Goal: Use online tool/utility: Utilize a website feature to perform a specific function

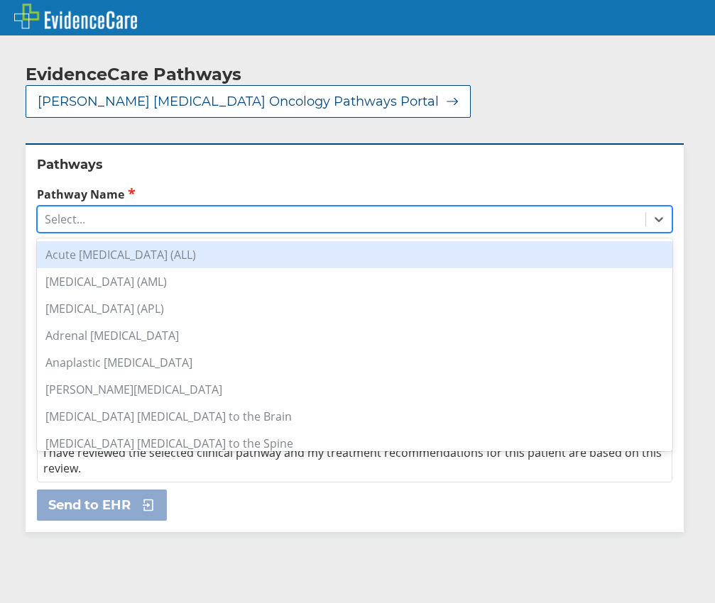
click at [169, 207] on div "Select..." at bounding box center [341, 219] width 607 height 24
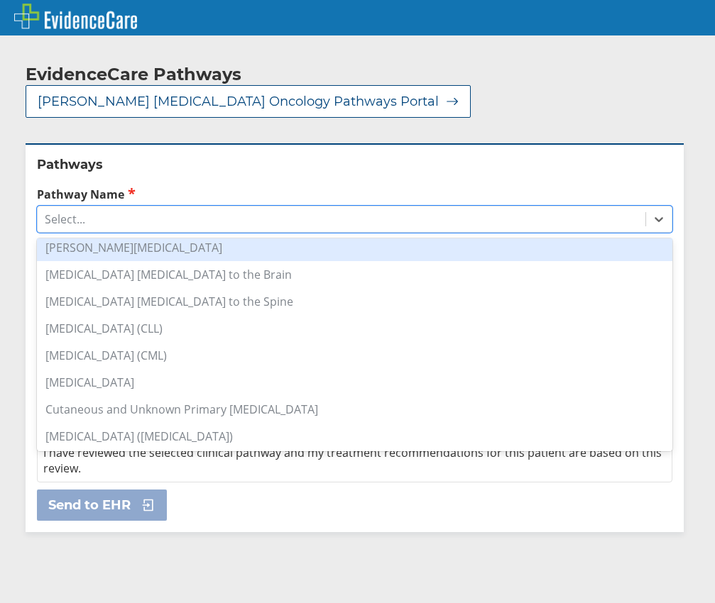
scroll to position [284, 0]
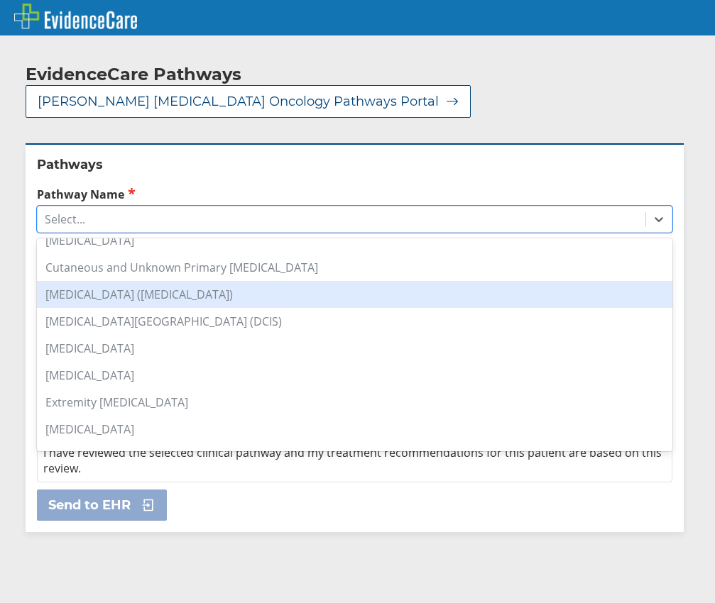
click at [229, 281] on div "[MEDICAL_DATA] ([MEDICAL_DATA])" at bounding box center [354, 294] width 635 height 27
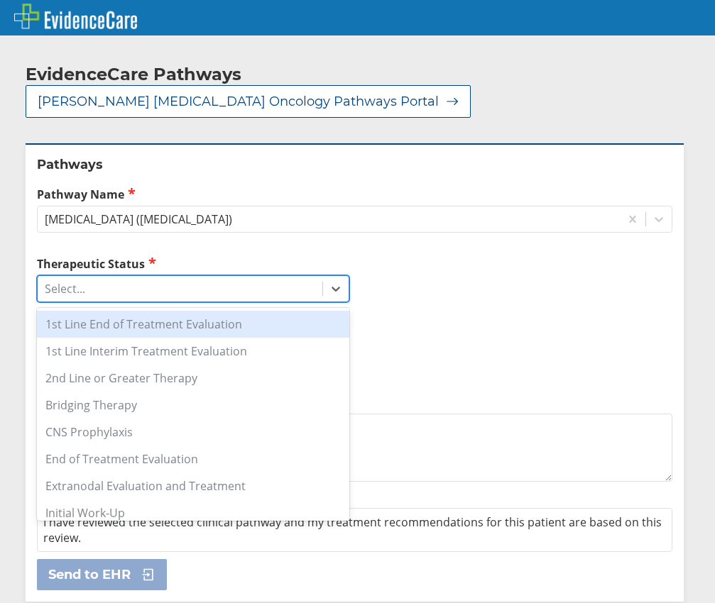
click at [159, 278] on div "Select..." at bounding box center [180, 289] width 285 height 24
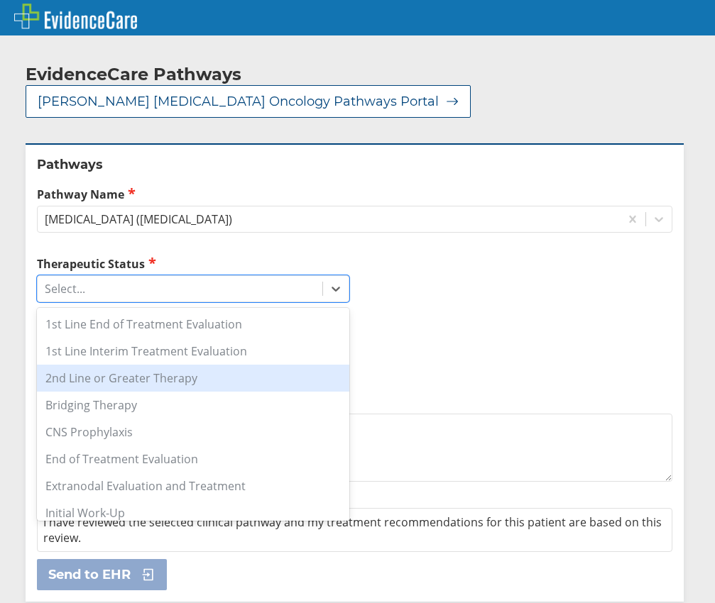
click at [214, 365] on div "2nd Line or Greater Therapy" at bounding box center [193, 378] width 312 height 27
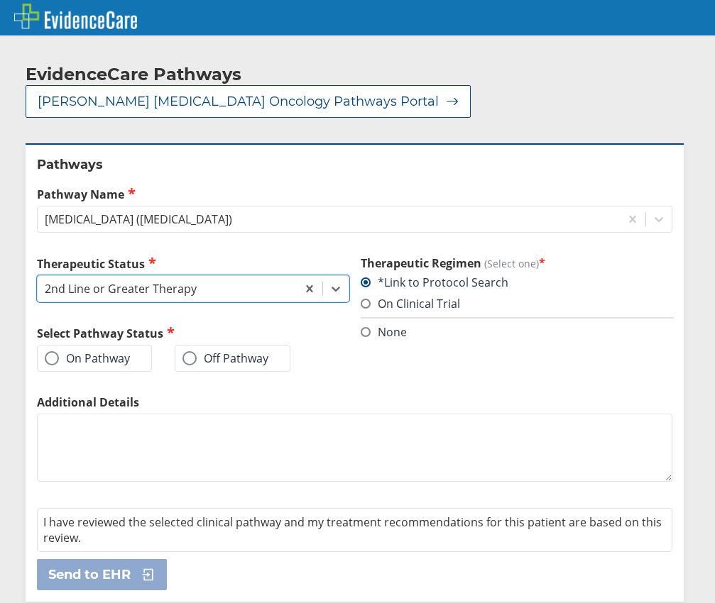
click at [125, 351] on label "On Pathway" at bounding box center [87, 358] width 85 height 14
click at [0, 0] on input "On Pathway" at bounding box center [0, 0] width 0 height 0
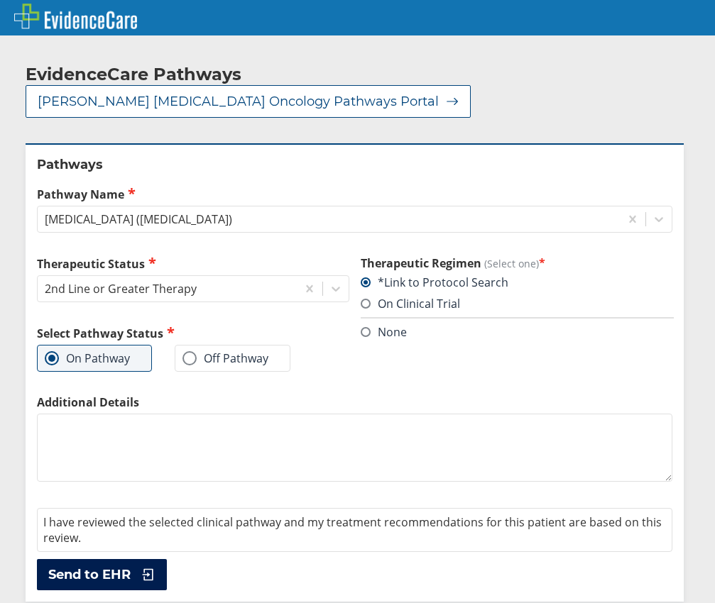
click at [116, 566] on span "Send to EHR" at bounding box center [89, 574] width 82 height 17
